Goal: Information Seeking & Learning: Learn about a topic

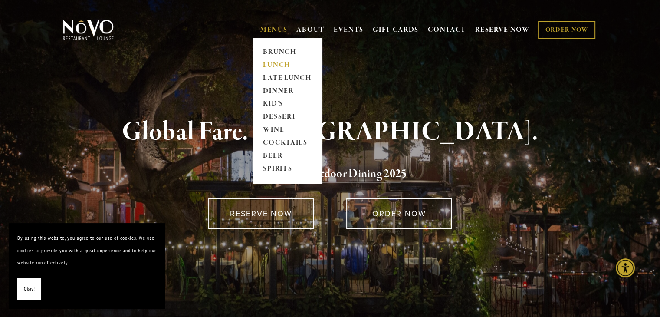
click at [274, 60] on link "LUNCH" at bounding box center [287, 65] width 54 height 13
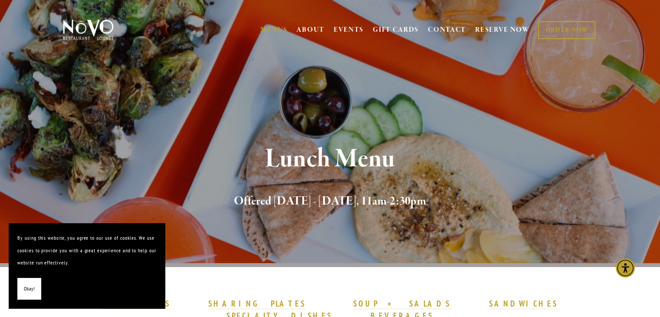
scroll to position [63, 0]
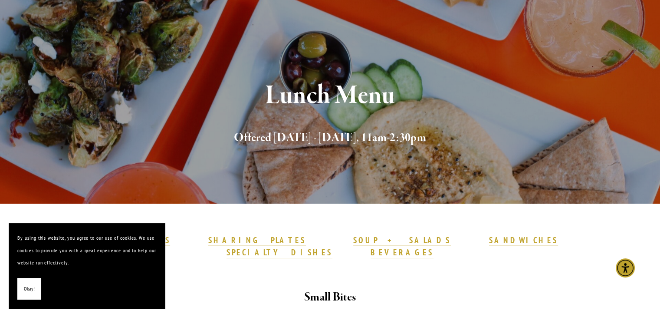
click at [31, 287] on span "Okay!" at bounding box center [29, 288] width 11 height 13
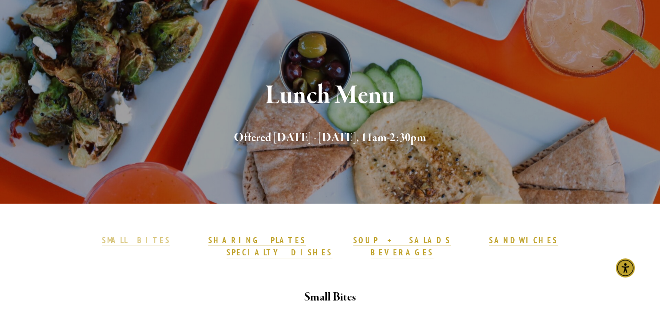
click at [170, 242] on strong "SMALL BITES" at bounding box center [136, 240] width 68 height 10
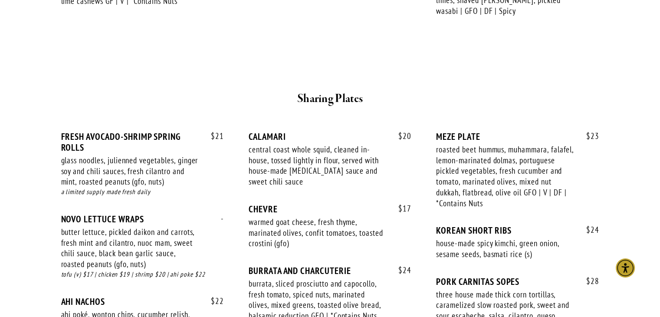
scroll to position [505, 0]
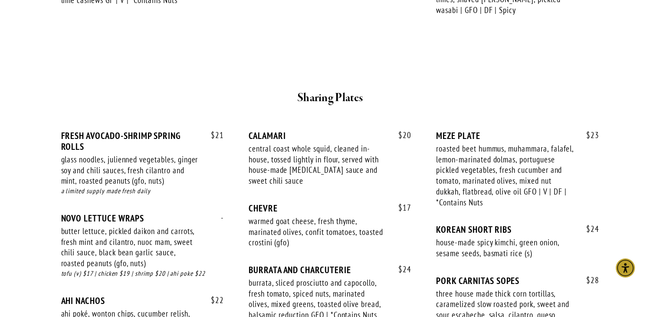
click at [180, 242] on div "butter lettuce, pickled daikon and carrots, fresh mint and cilantro, nuoc mam, …" at bounding box center [130, 247] width 138 height 43
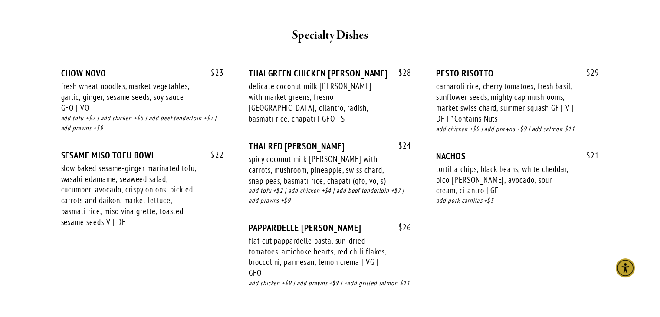
scroll to position [1547, 0]
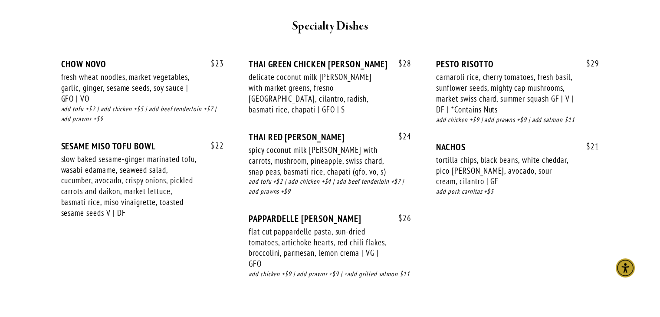
click at [509, 194] on div "$ 21 NACHOS tortilla chips, black beans, white cheddar, pico [PERSON_NAME], avo…" at bounding box center [517, 177] width 163 height 72
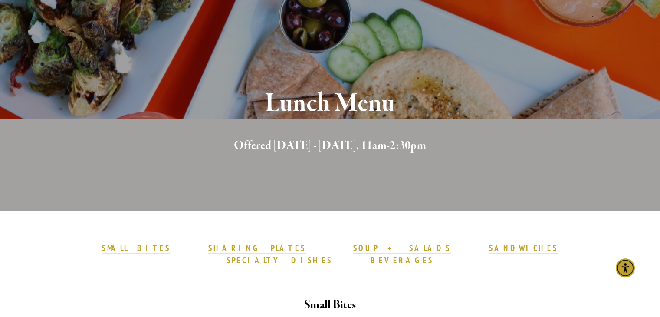
scroll to position [0, 0]
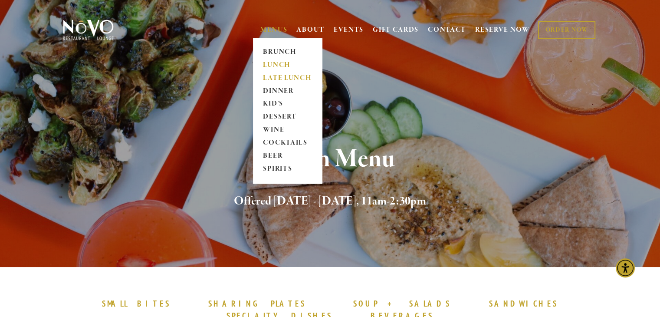
click at [282, 79] on link "LATE LUNCH" at bounding box center [287, 78] width 54 height 13
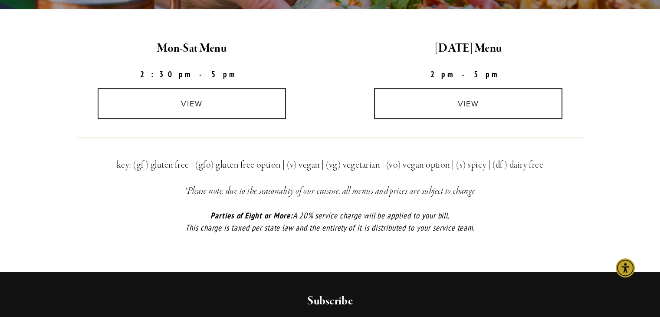
scroll to position [257, 0]
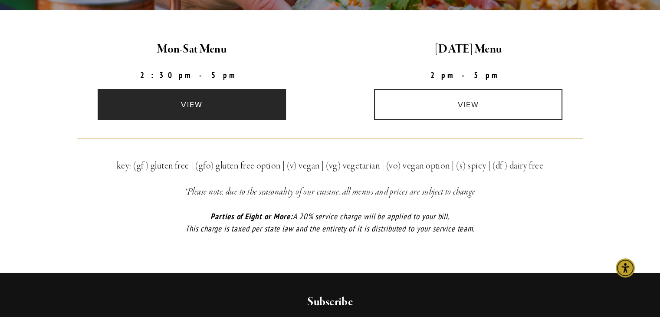
click at [229, 104] on link "view" at bounding box center [192, 104] width 188 height 31
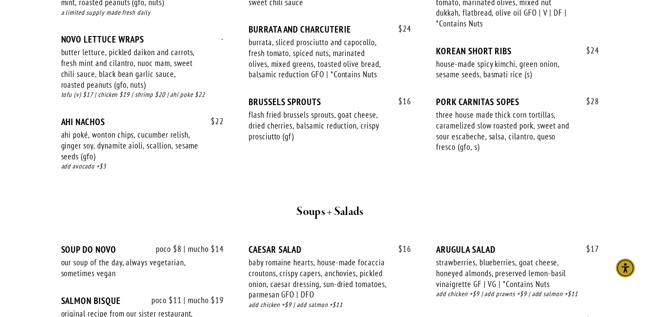
scroll to position [587, 0]
